Goal: Task Accomplishment & Management: Manage account settings

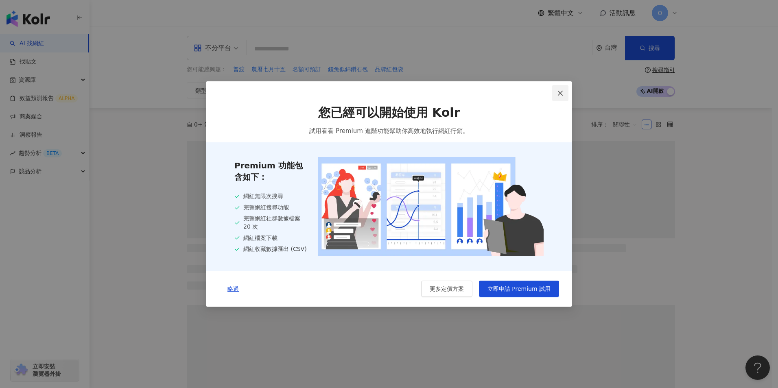
click at [558, 90] on icon "close" at bounding box center [560, 93] width 7 height 7
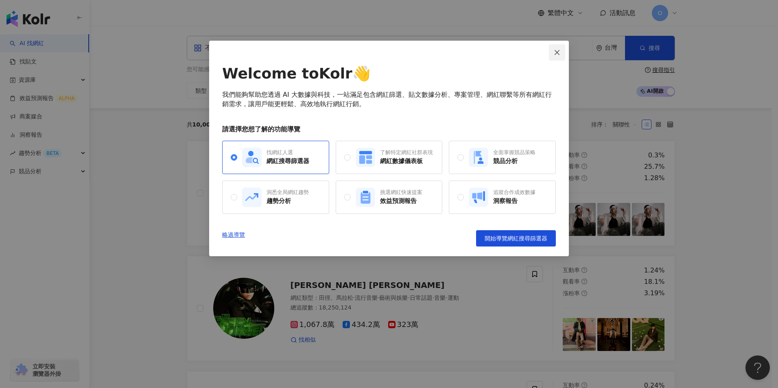
click at [557, 54] on icon "close" at bounding box center [557, 52] width 7 height 7
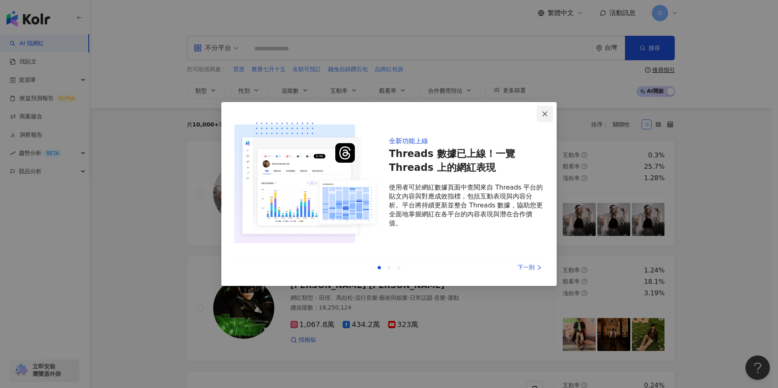
click at [544, 112] on icon "close" at bounding box center [544, 114] width 7 height 7
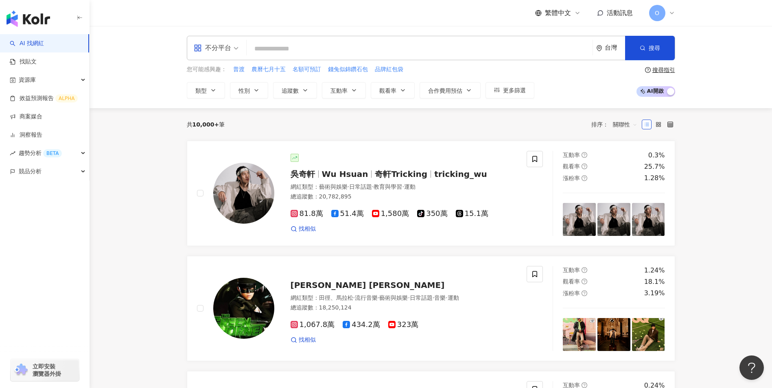
click at [653, 15] on span "O" at bounding box center [657, 13] width 16 height 16
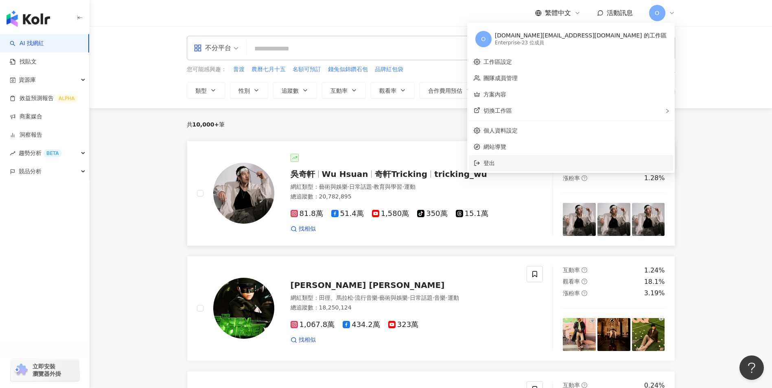
click at [570, 160] on span "登出" at bounding box center [575, 163] width 185 height 9
